Goal: Information Seeking & Learning: Learn about a topic

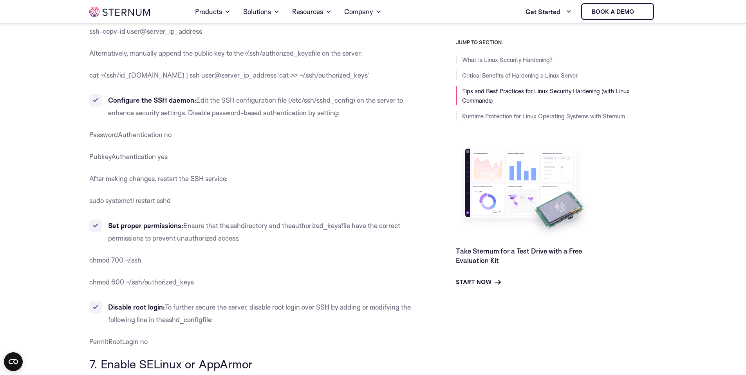
scroll to position [2653, 0]
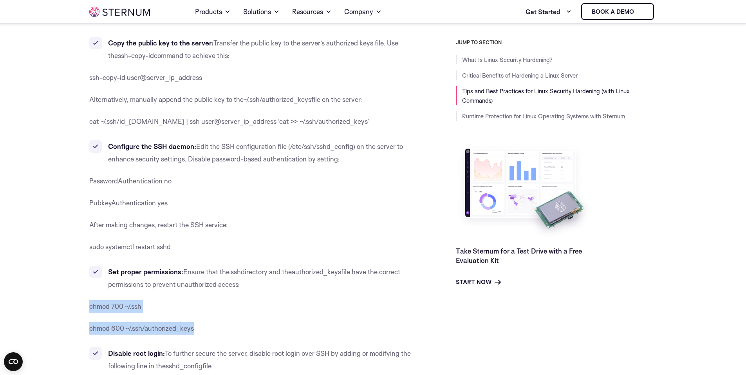
drag, startPoint x: 225, startPoint y: 285, endPoint x: 47, endPoint y: 266, distance: 178.6
copy div "chmod 700 ~/.ssh chmod 600 ~/.ssh/authorized_keys"
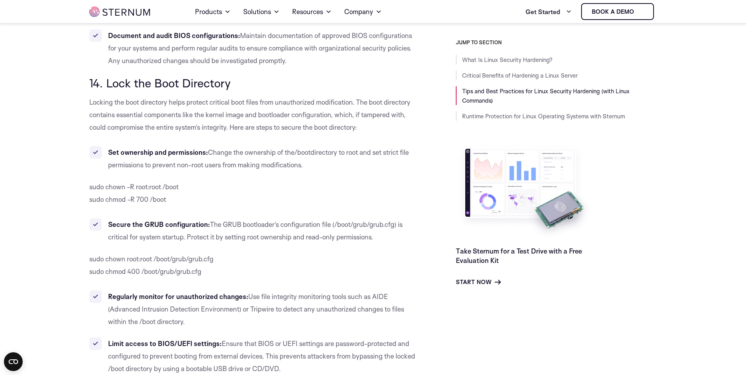
scroll to position [5823, 0]
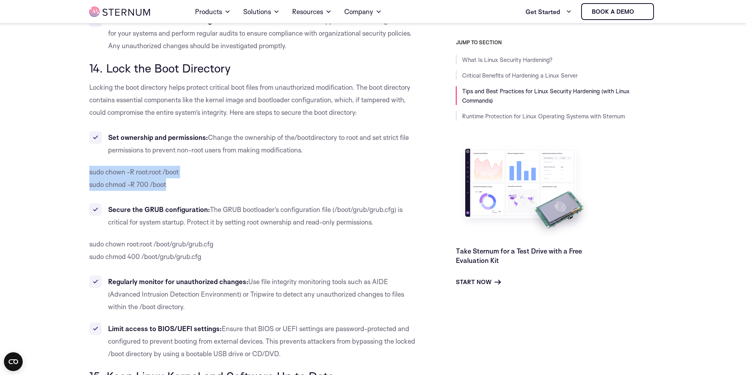
drag, startPoint x: 199, startPoint y: 158, endPoint x: 54, endPoint y: 136, distance: 147.3
copy p "sudo chown -R root:root /boot sudo chmod -R 700 /boot"
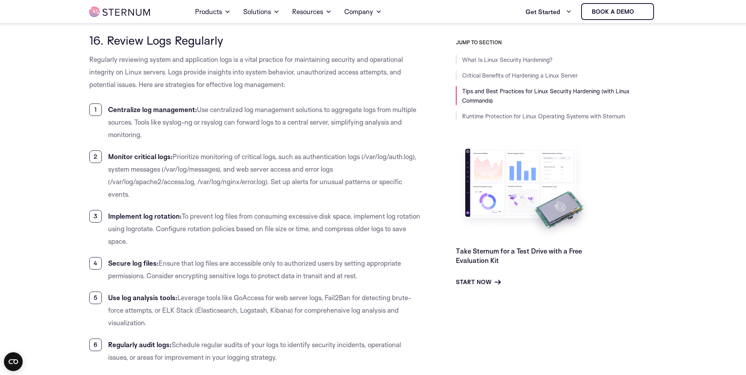
scroll to position [6371, 0]
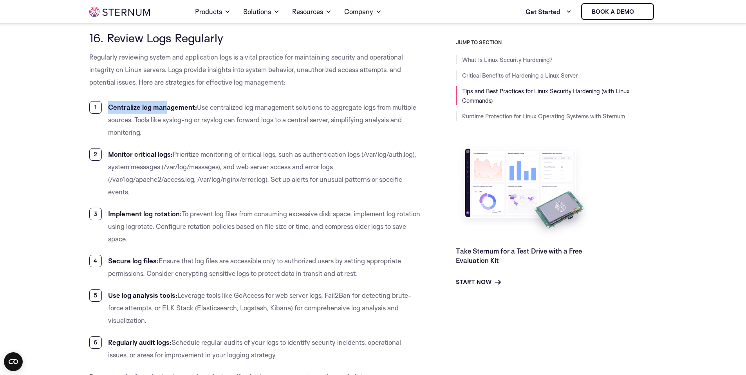
drag, startPoint x: 116, startPoint y: 96, endPoint x: 166, endPoint y: 99, distance: 50.2
click at [166, 101] on li "Centralize log management: Use centralized log management solutions to aggregat…" at bounding box center [254, 120] width 331 height 38
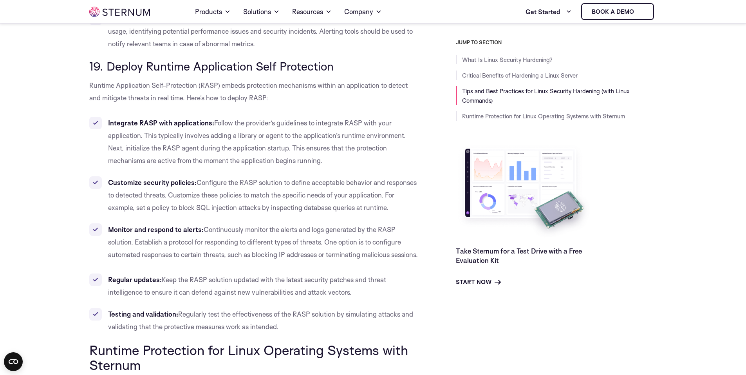
scroll to position [7584, 0]
